Goal: Navigation & Orientation: Find specific page/section

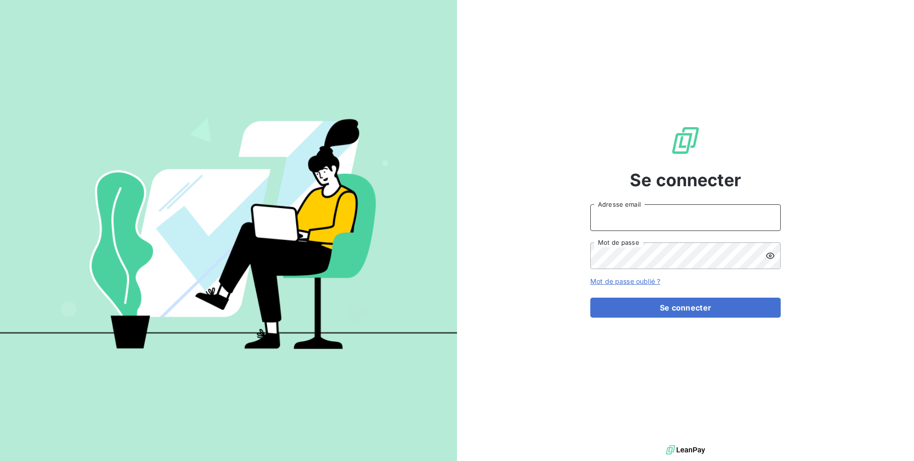
click at [649, 225] on input "Adresse email" at bounding box center [685, 217] width 190 height 27
click at [660, 223] on input "admin@orgatech" at bounding box center [685, 217] width 190 height 27
click at [625, 216] on input "admin@orgatec" at bounding box center [685, 217] width 190 height 27
click at [625, 216] on input "admin@sorgatec" at bounding box center [685, 217] width 190 height 27
type input "admin@saorgatec"
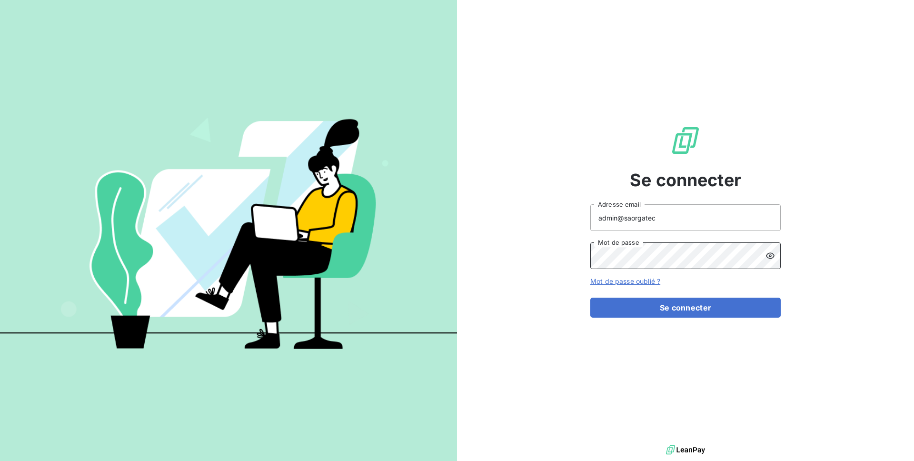
click at [590, 298] on button "Se connecter" at bounding box center [685, 308] width 190 height 20
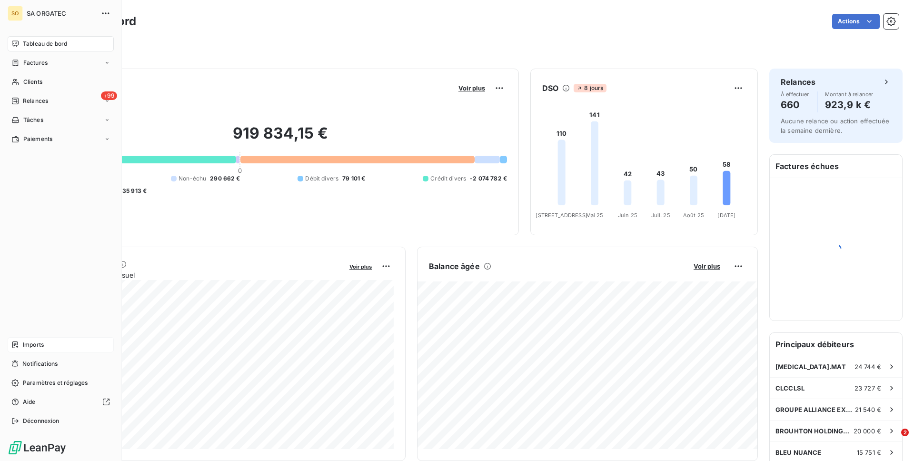
click at [48, 351] on div "Imports" at bounding box center [61, 344] width 106 height 15
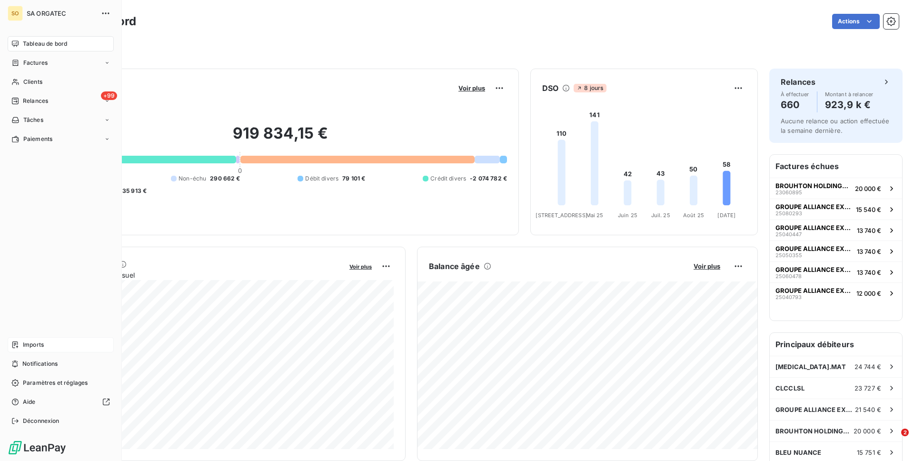
click at [16, 344] on icon at bounding box center [15, 345] width 8 height 8
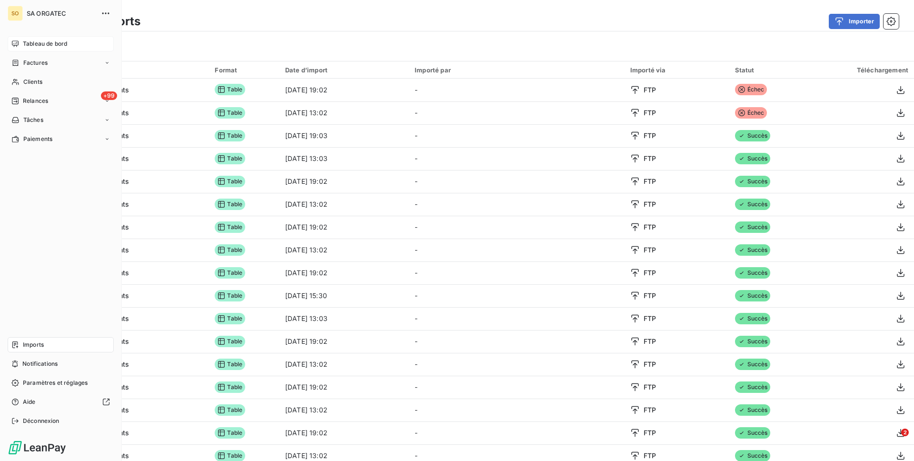
click at [26, 48] on span "Tableau de bord" at bounding box center [45, 44] width 44 height 9
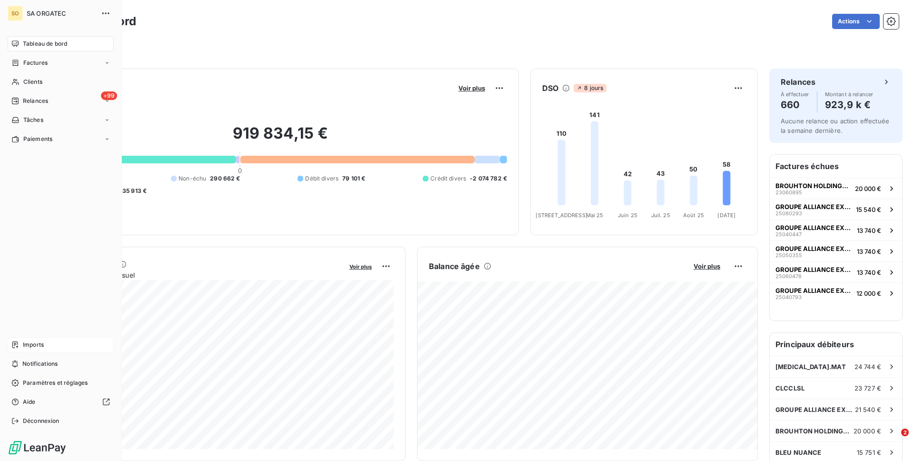
click at [48, 347] on div "Imports" at bounding box center [61, 344] width 106 height 15
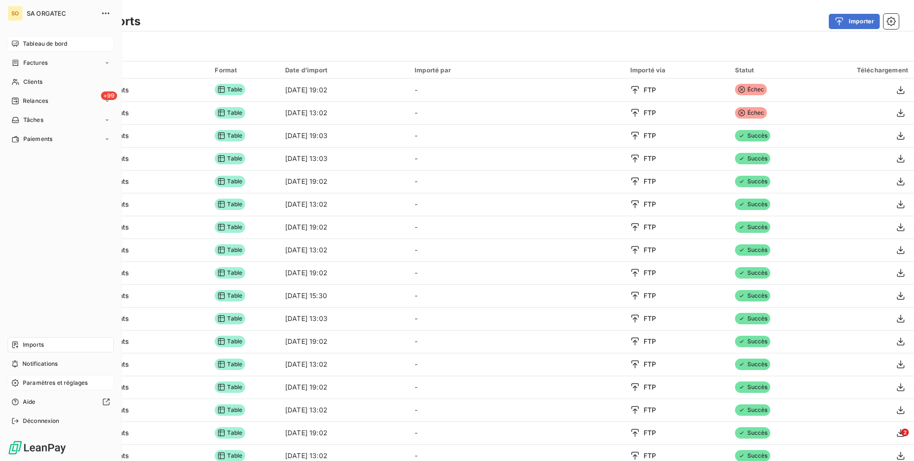
click at [53, 382] on span "Paramètres et réglages" at bounding box center [55, 382] width 65 height 9
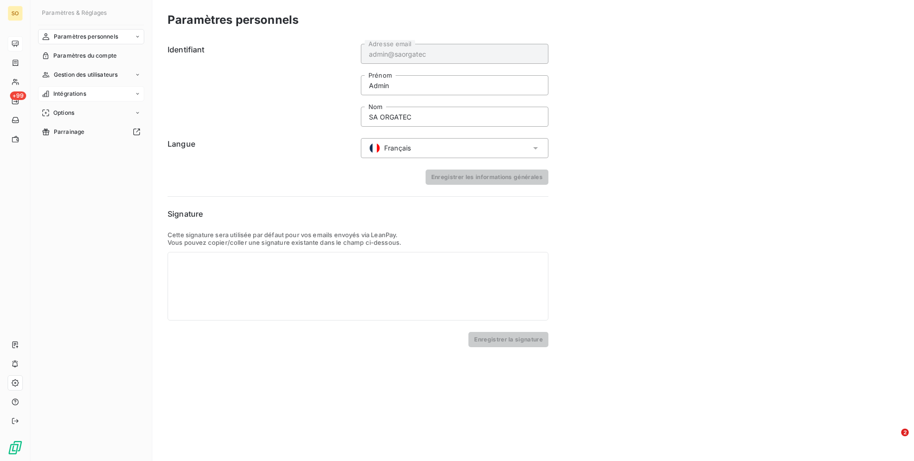
click at [76, 86] on div "Intégrations" at bounding box center [91, 93] width 106 height 15
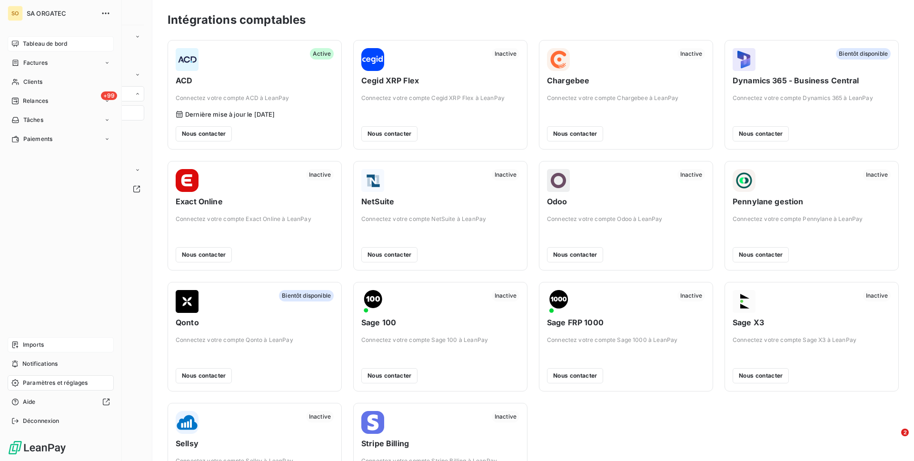
click at [36, 343] on span "Imports" at bounding box center [33, 344] width 21 height 9
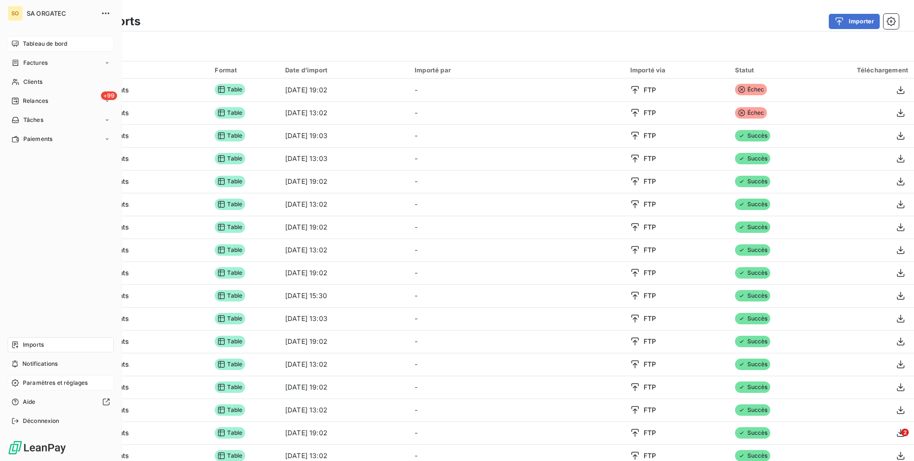
click at [19, 49] on div "Tableau de bord" at bounding box center [61, 43] width 106 height 15
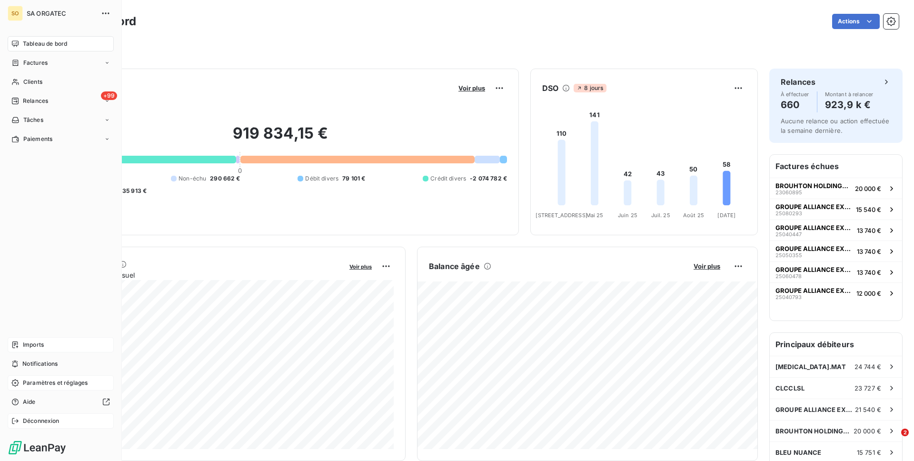
click at [49, 420] on span "Déconnexion" at bounding box center [41, 421] width 37 height 9
